Goal: Transaction & Acquisition: Purchase product/service

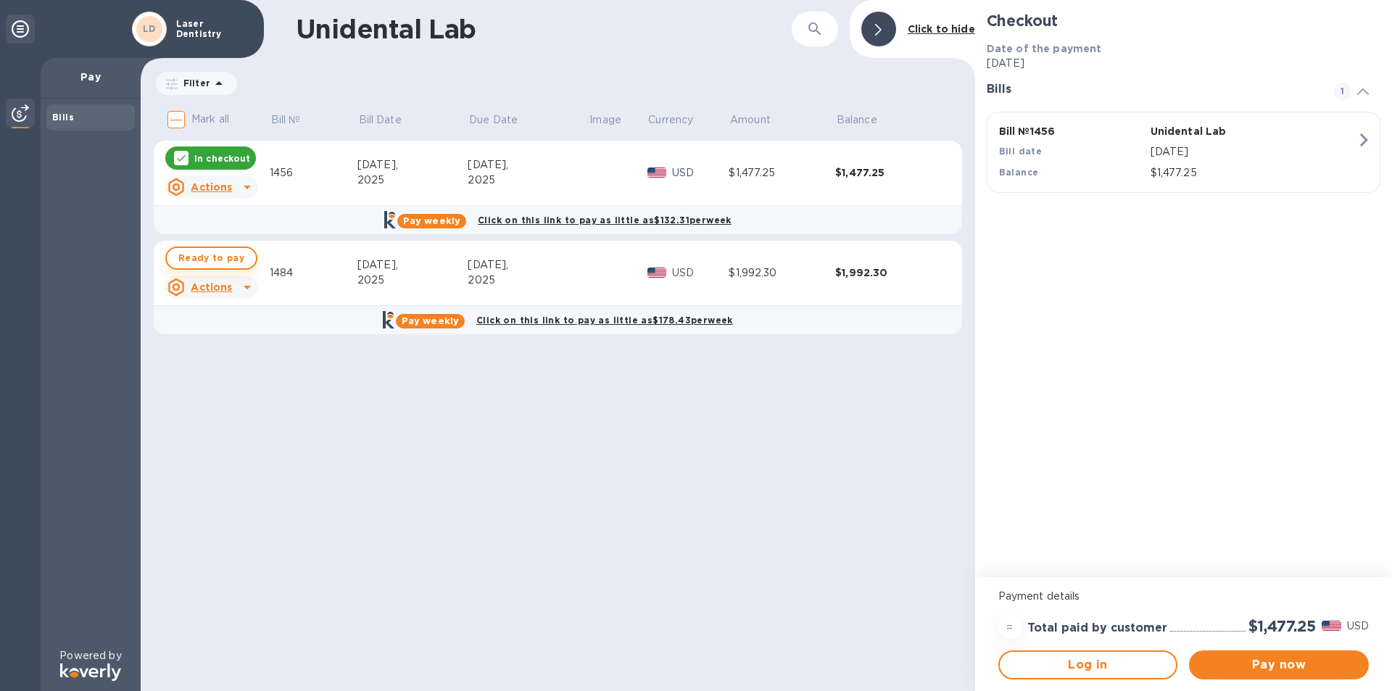
click at [215, 251] on span "Ready to pay" at bounding box center [211, 257] width 66 height 17
checkbox input "true"
click at [542, 503] on div "Unidental Lab ​ Click to hide Filter Amount Mark all Bill № Bill Date Due Date …" at bounding box center [558, 345] width 835 height 691
click at [642, 510] on div "Unidental Lab ​ Click to hide Filter Amount Mark all Bill № Bill Date Due Date …" at bounding box center [558, 345] width 835 height 691
click at [17, 29] on icon at bounding box center [20, 28] width 17 height 17
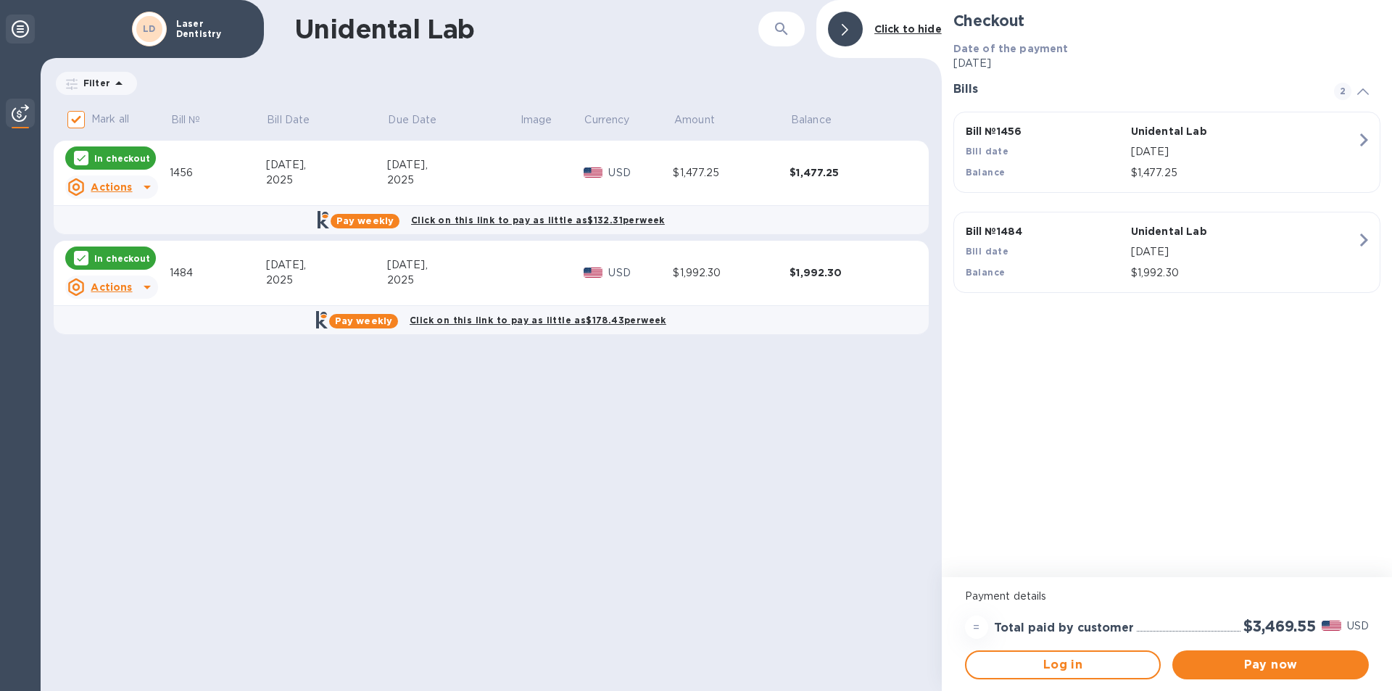
click at [17, 29] on icon at bounding box center [20, 28] width 17 height 17
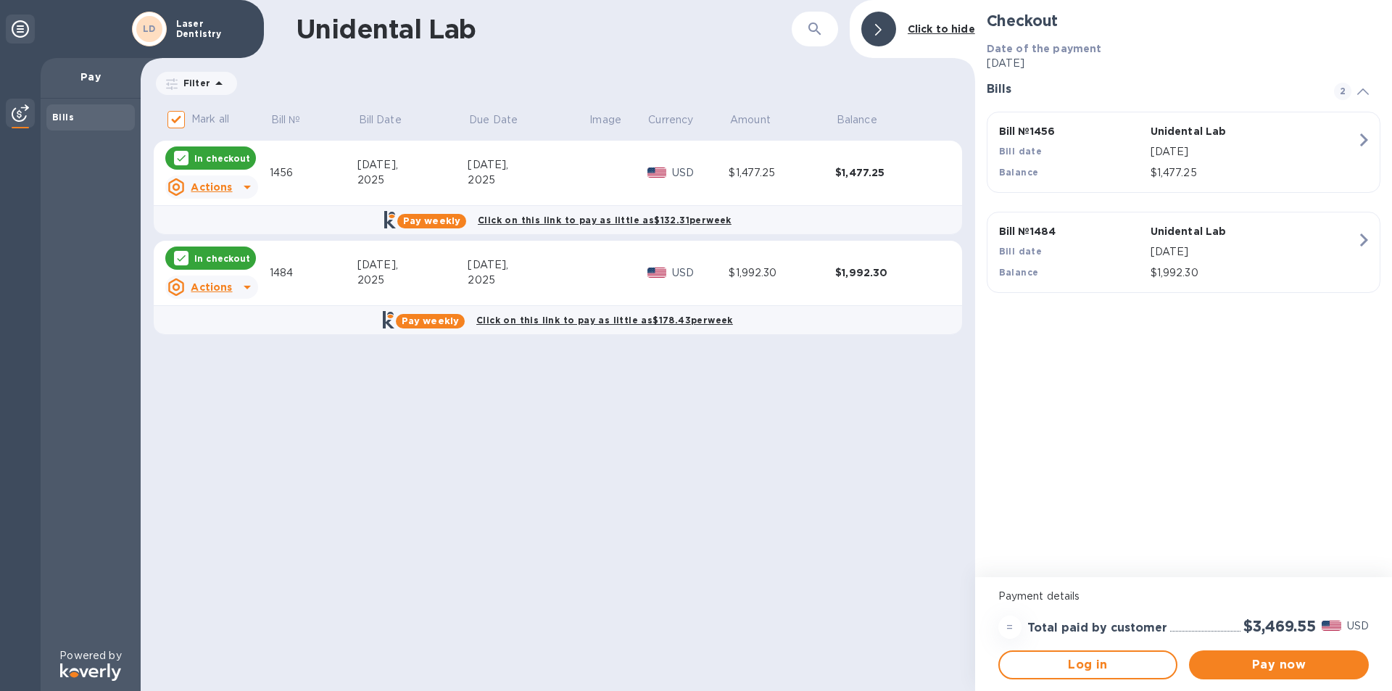
click at [65, 115] on b "Bills" at bounding box center [63, 117] width 22 height 11
click at [236, 189] on div at bounding box center [247, 187] width 23 height 23
click at [234, 189] on div at bounding box center [696, 345] width 1392 height 691
click at [213, 255] on span "Ready to pay" at bounding box center [211, 257] width 66 height 17
checkbox input "true"
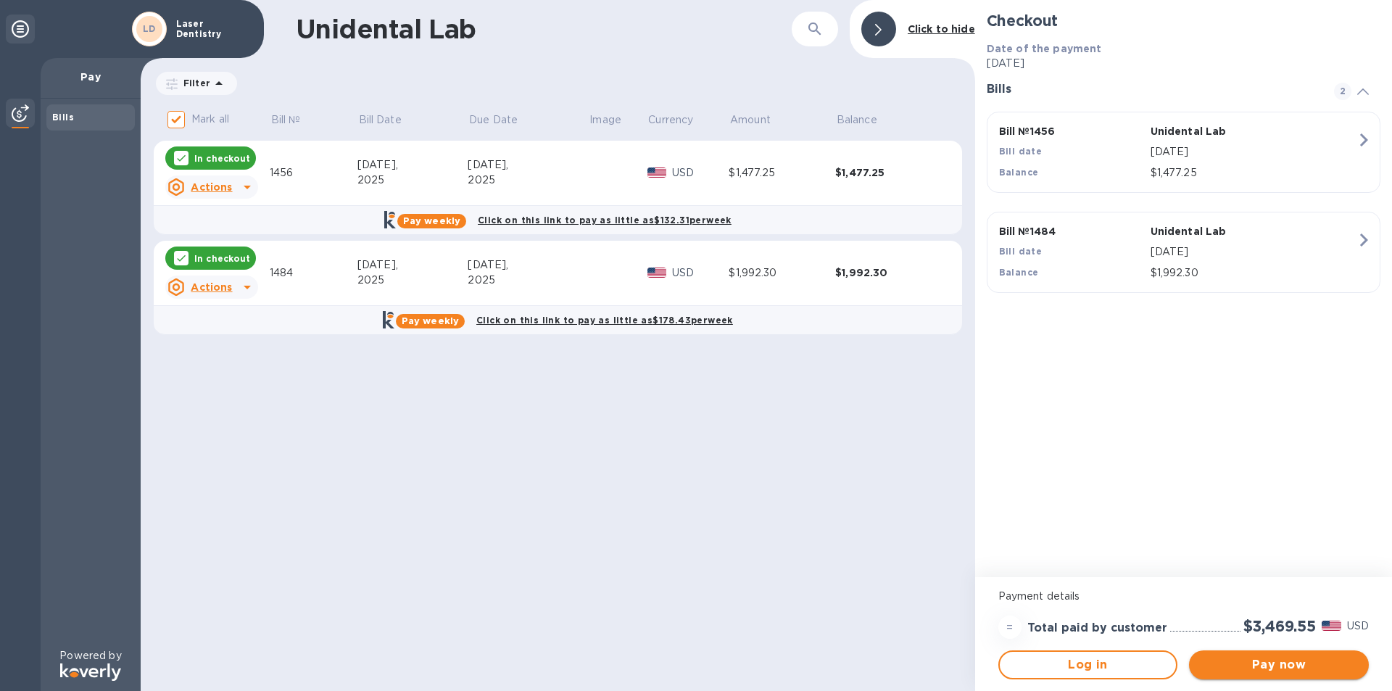
click at [1334, 666] on span "Pay now" at bounding box center [1279, 664] width 157 height 17
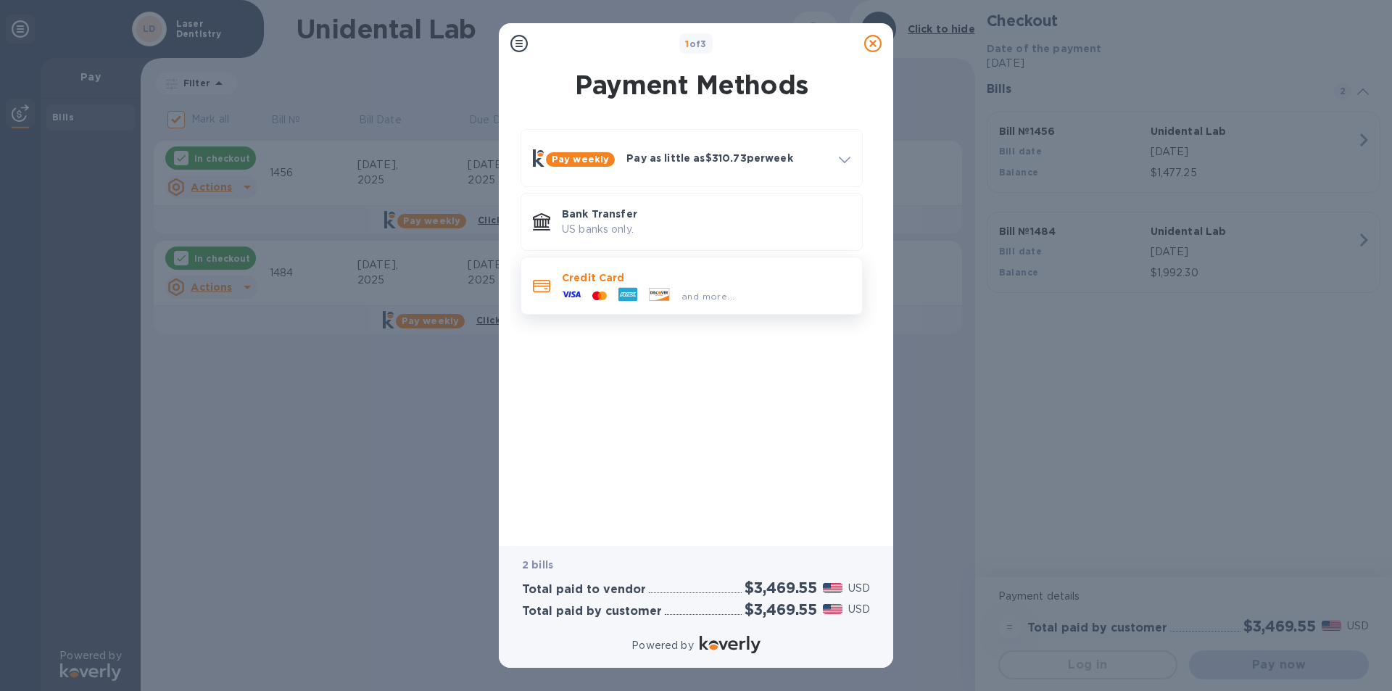
click at [797, 300] on div "and more..." at bounding box center [706, 293] width 289 height 16
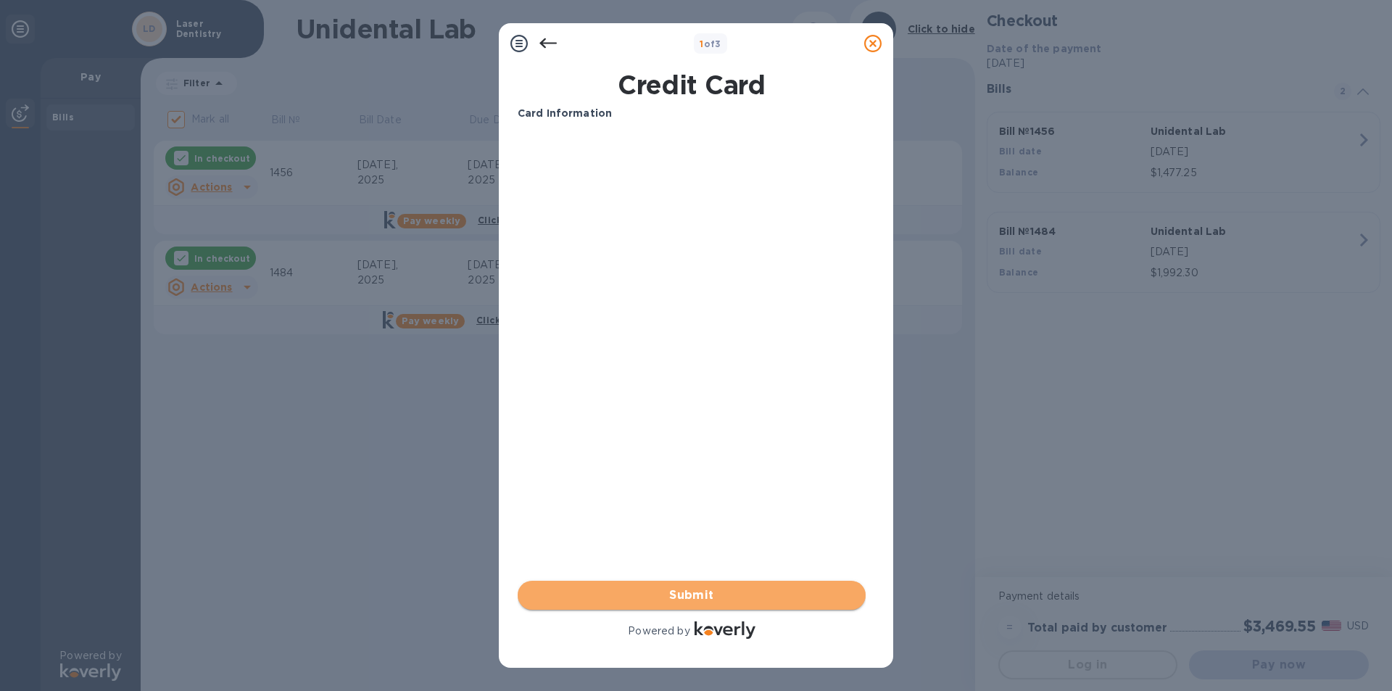
click at [740, 600] on span "Submit" at bounding box center [691, 595] width 325 height 17
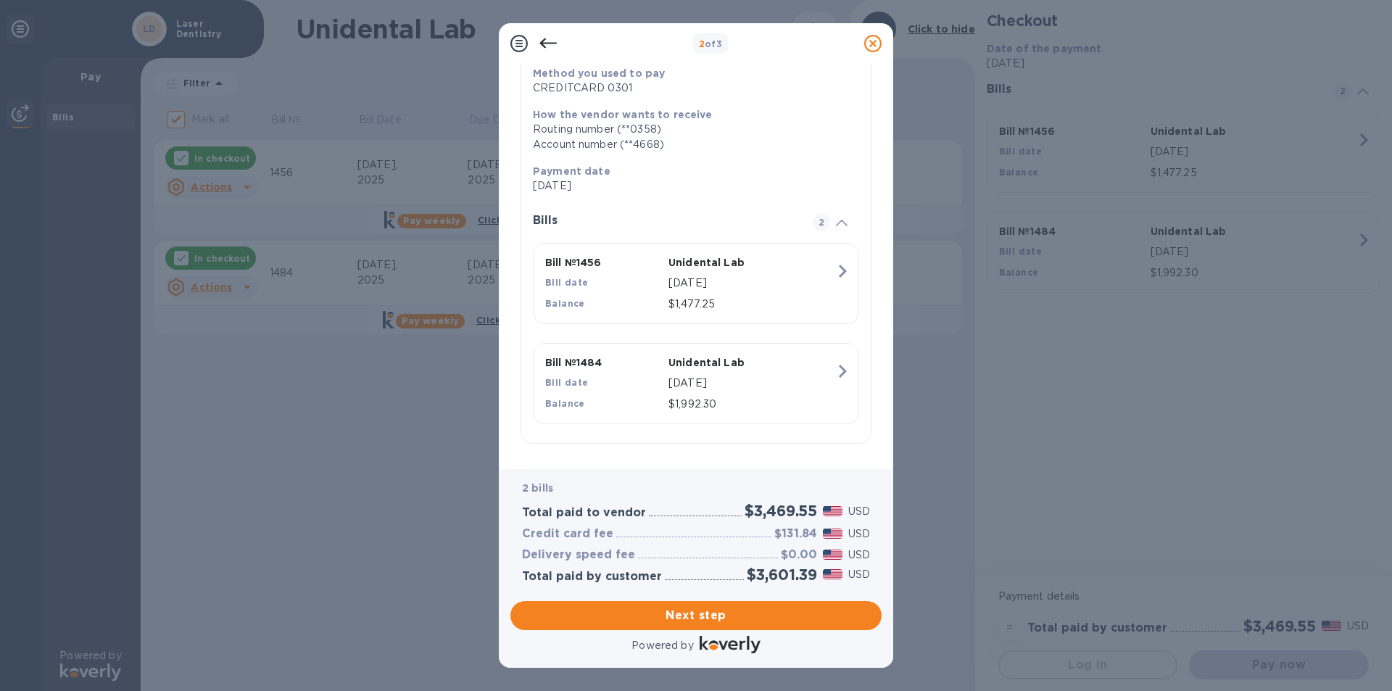
scroll to position [188, 0]
click at [533, 40] on div at bounding box center [519, 43] width 29 height 29
click at [553, 42] on icon at bounding box center [548, 43] width 17 height 17
